Goal: Check status: Check status

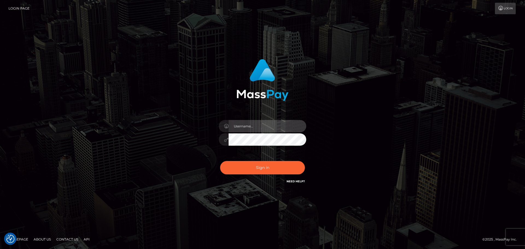
click at [248, 131] on input "text" at bounding box center [268, 126] width 78 height 12
type input "carly.throne"
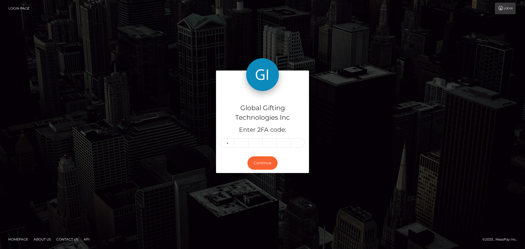
type input "4"
type input "6"
type input "9"
type input "5"
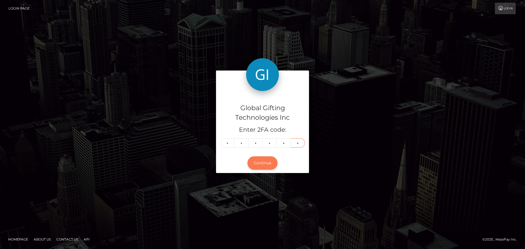
type input "8"
click at [265, 162] on button "Continue" at bounding box center [262, 162] width 30 height 13
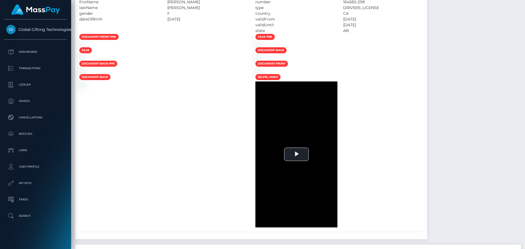
scroll to position [437, 0]
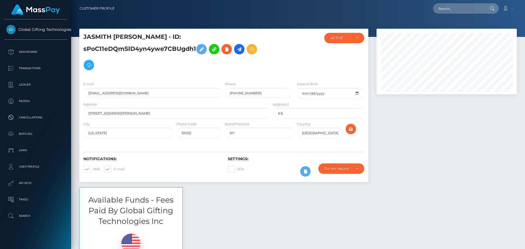
scroll to position [66, 140]
